Goal: Information Seeking & Learning: Learn about a topic

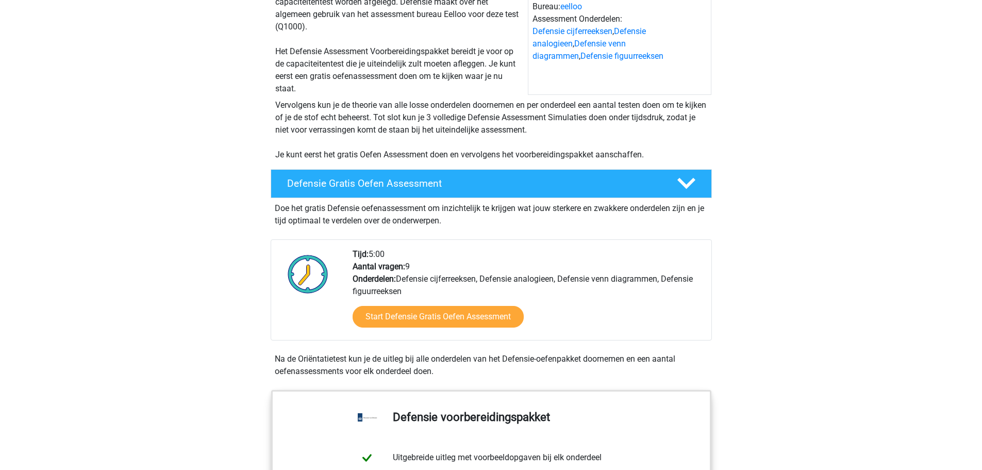
scroll to position [155, 0]
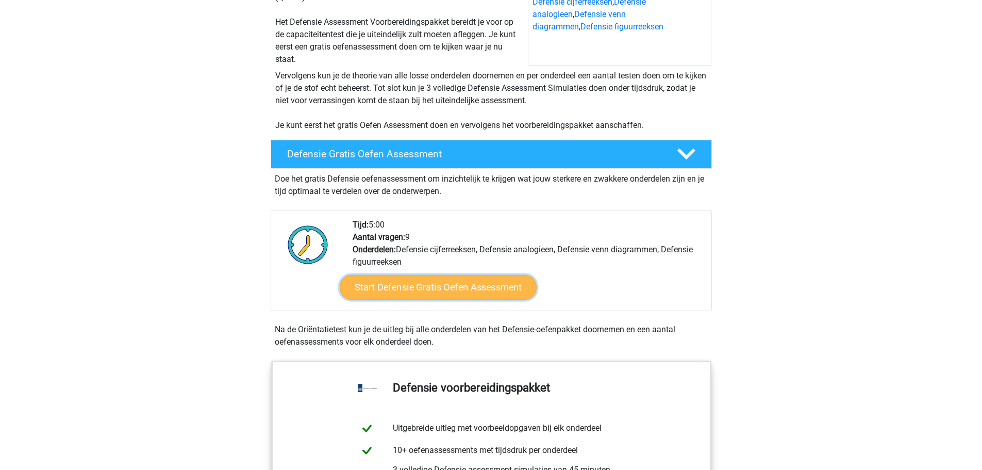
click at [417, 291] on link "Start Defensie Gratis Oefen Assessment" at bounding box center [438, 287] width 197 height 25
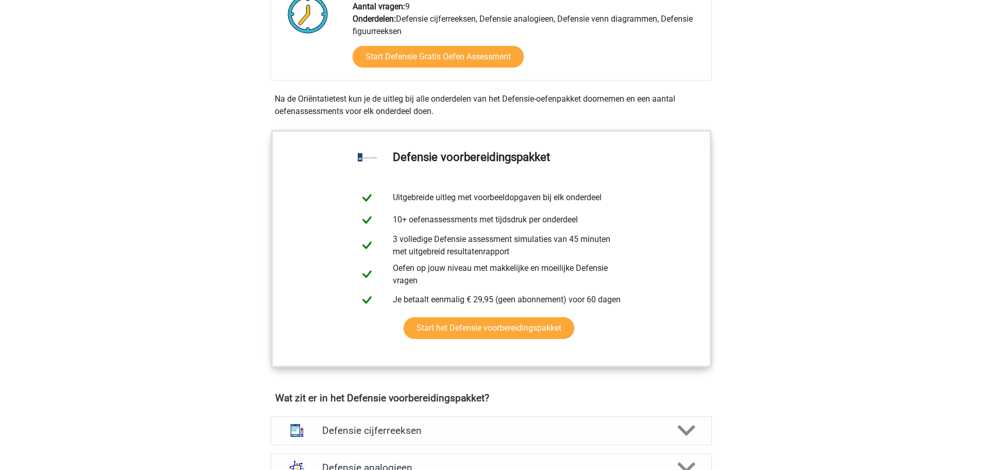
scroll to position [515, 0]
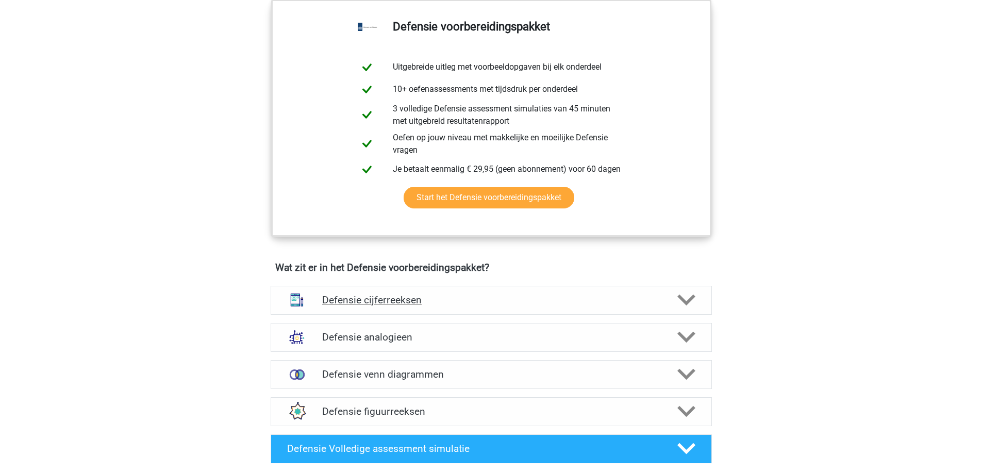
click at [381, 302] on h4 "Defensie cijferreeksen" at bounding box center [491, 300] width 338 height 12
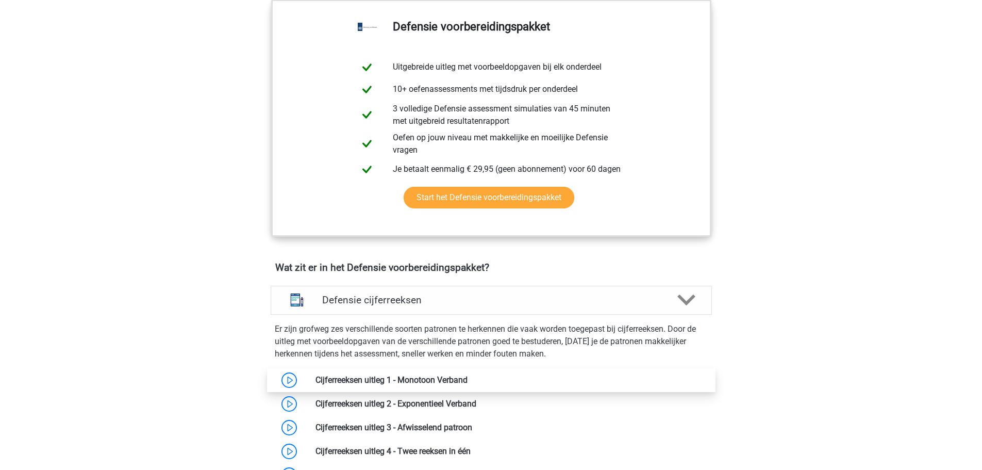
click at [467, 378] on link at bounding box center [467, 380] width 0 height 10
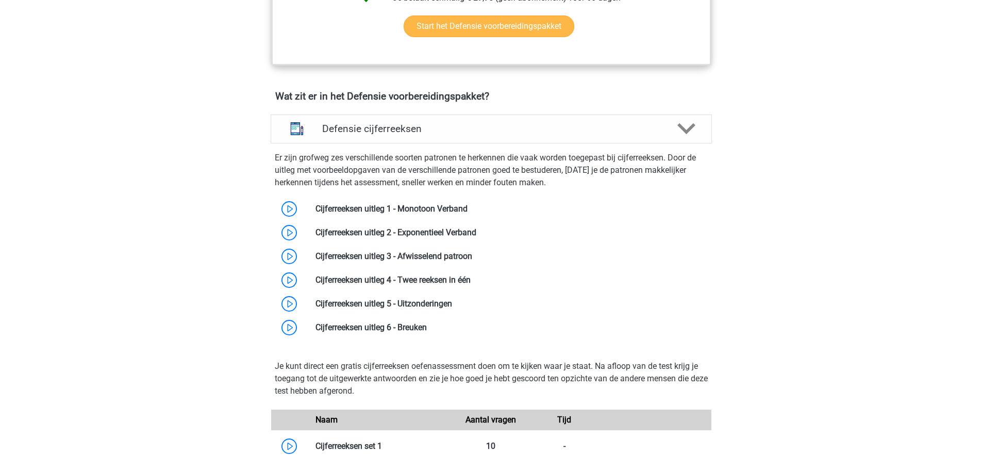
scroll to position [773, 0]
